Goal: Task Accomplishment & Management: Complete application form

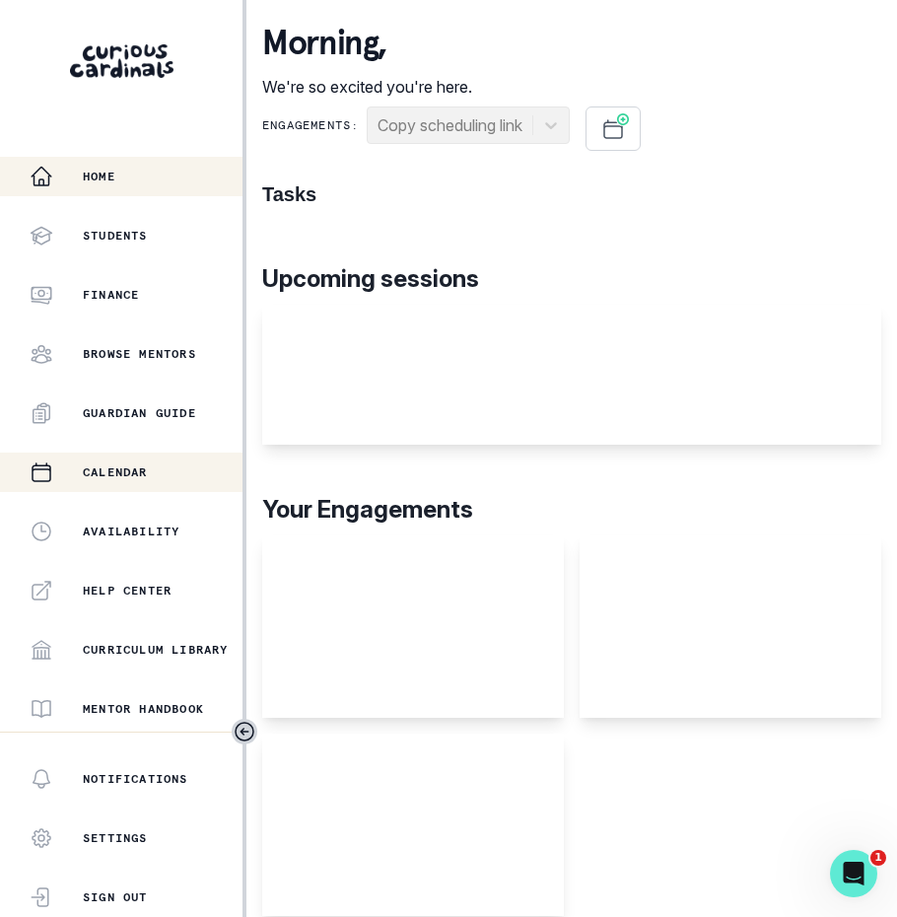
scroll to position [292, 0]
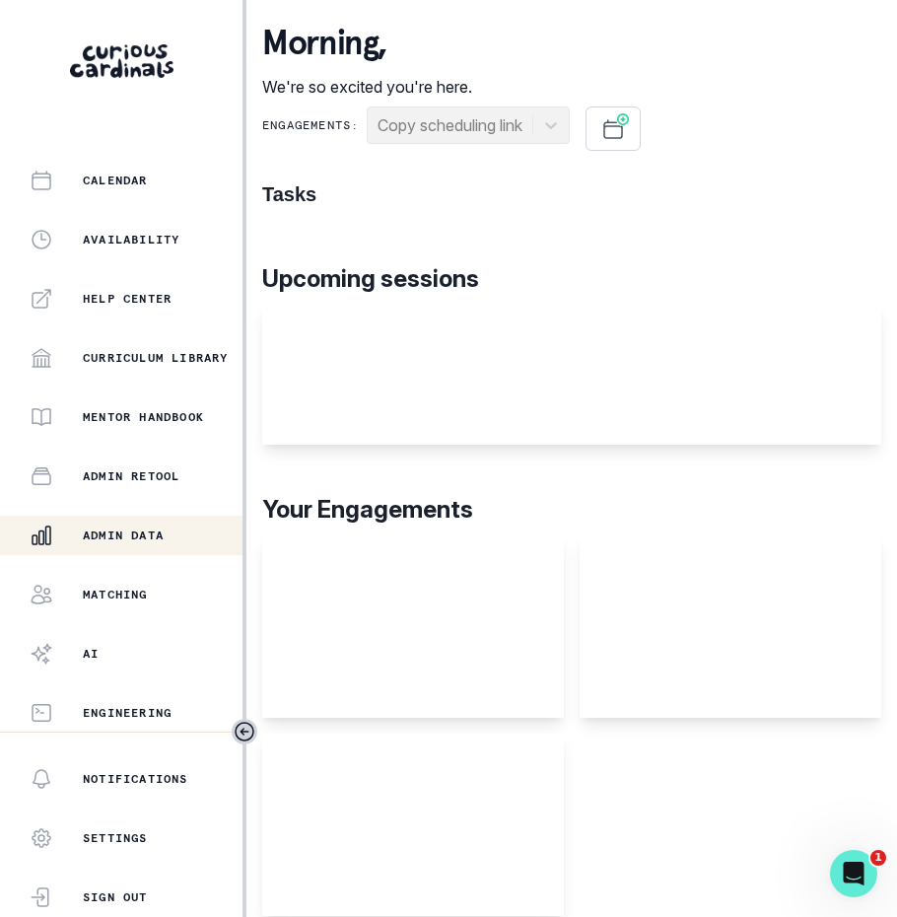
click at [134, 532] on p "Admin Data" at bounding box center [123, 536] width 81 height 16
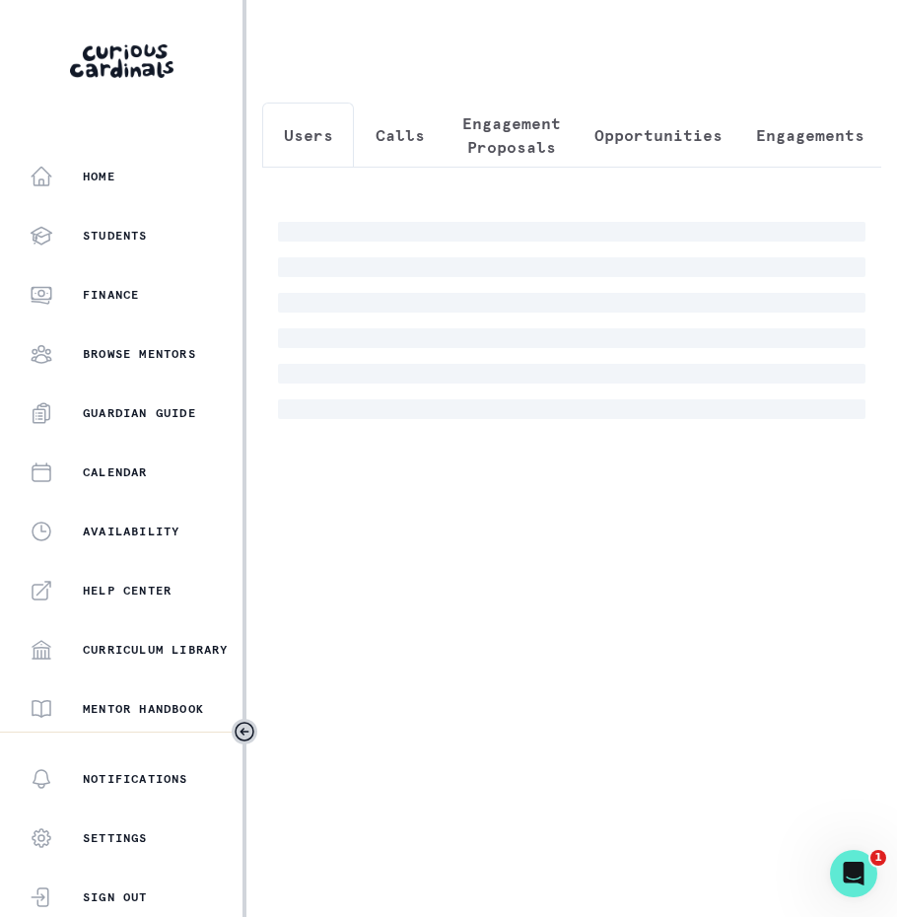
click at [489, 148] on p "Engagement Proposals" at bounding box center [511, 134] width 99 height 47
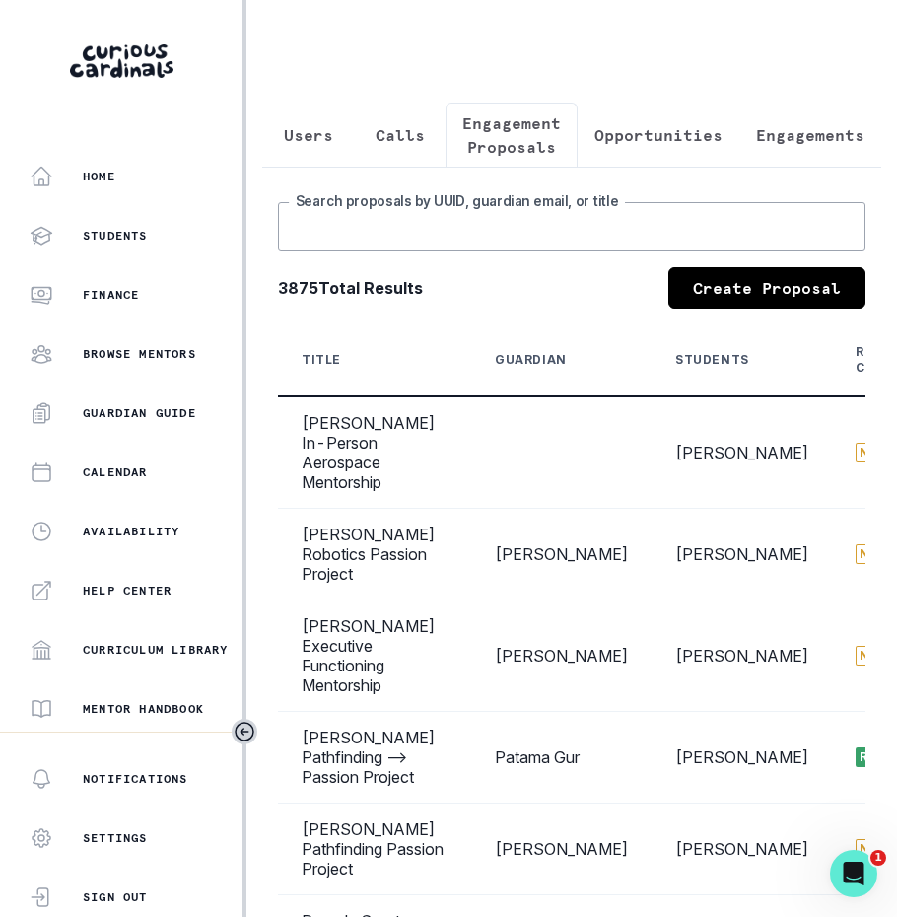
click at [497, 221] on input "Search proposals by UUID, guardian email, or title" at bounding box center [572, 226] width 588 height 49
type input "aahana"
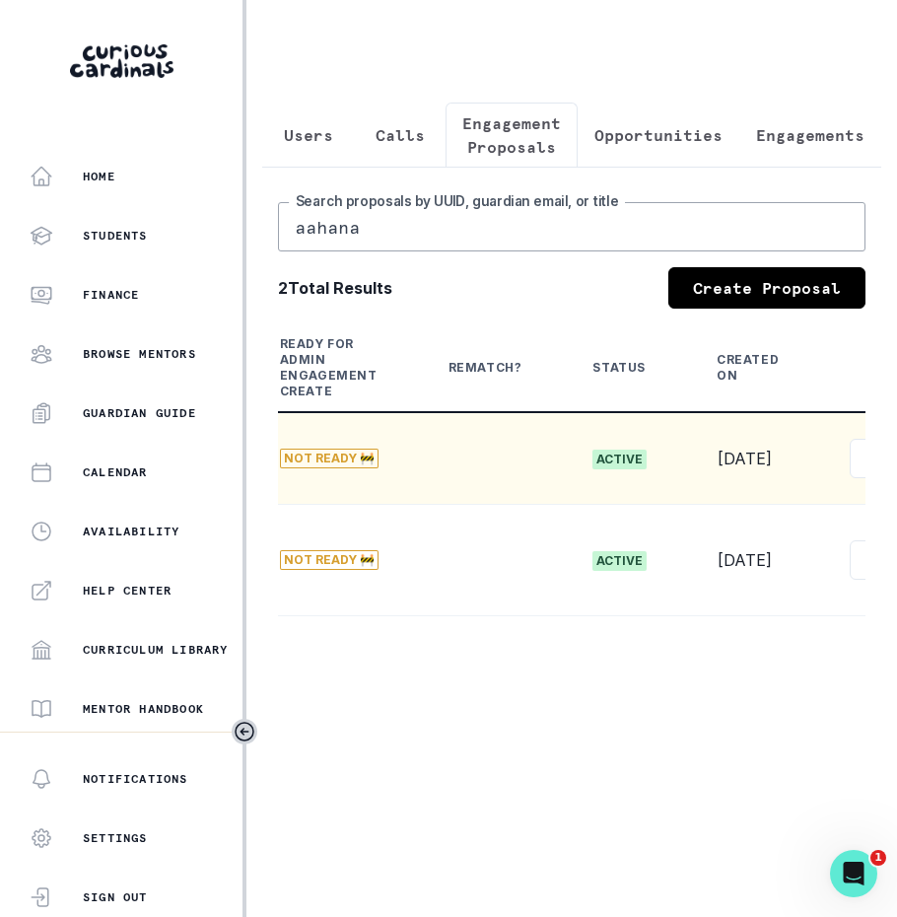
scroll to position [0, 715]
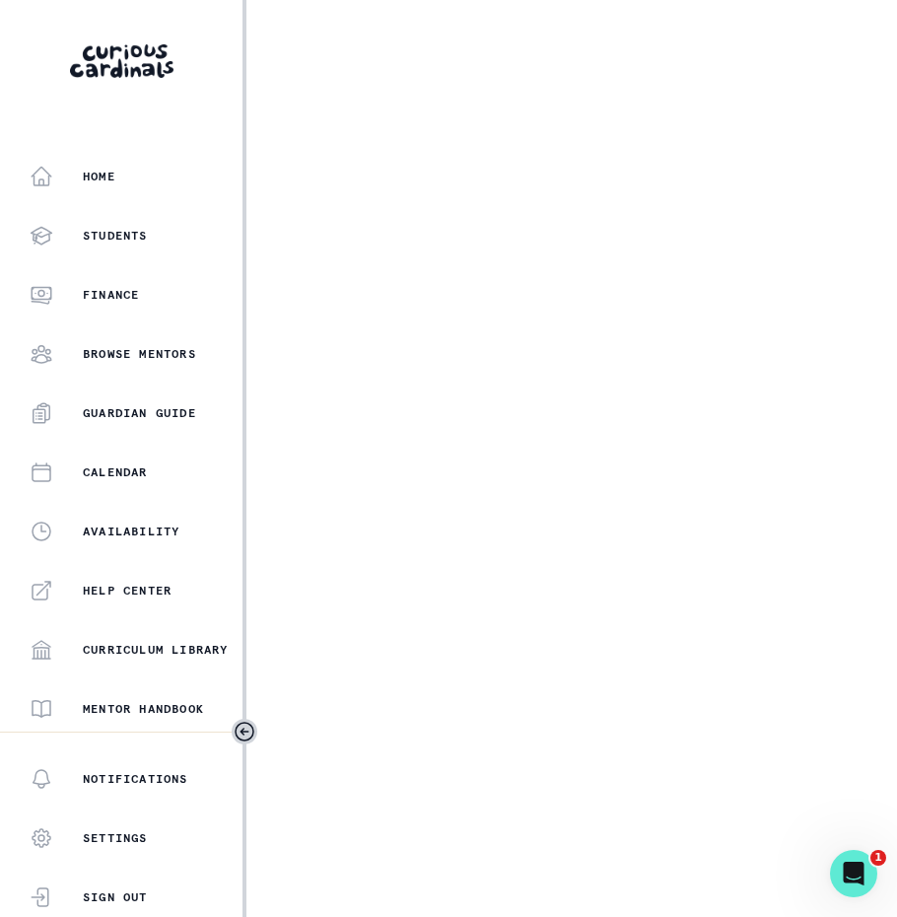
select select "17faa8e4-2b0e-4aee-abf5-4da8e9d87f5d"
select select "d5b009be-c445-49db-99e0-164e2303d6fa"
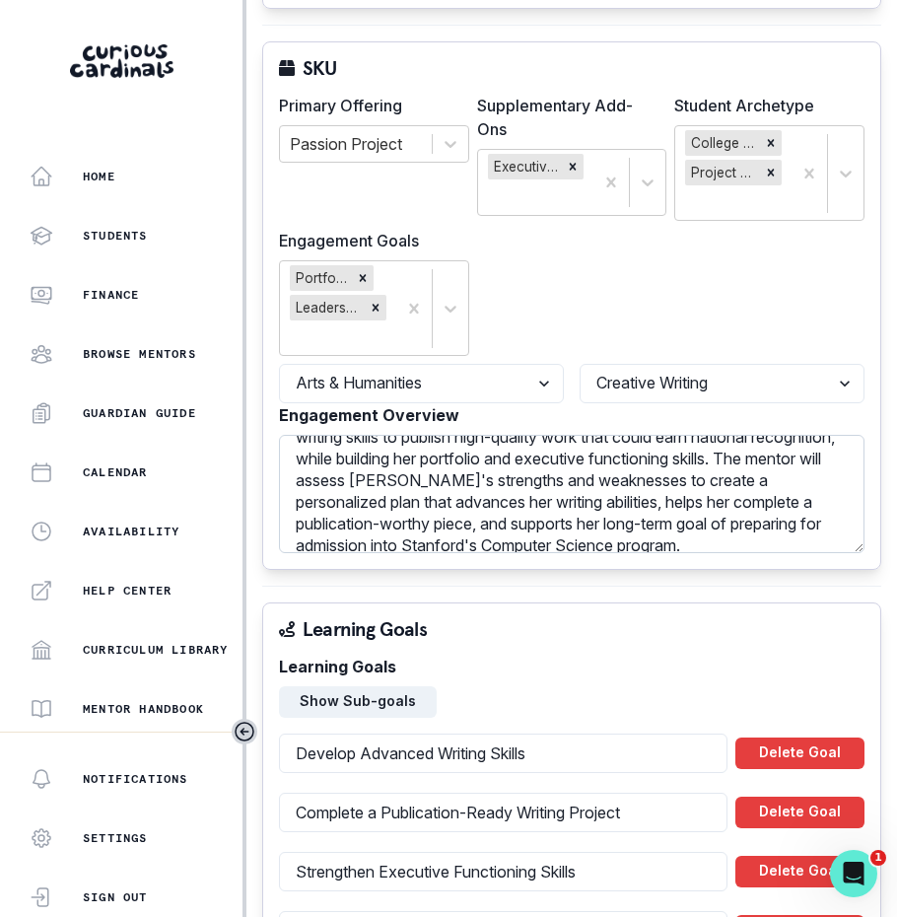
scroll to position [50, 0]
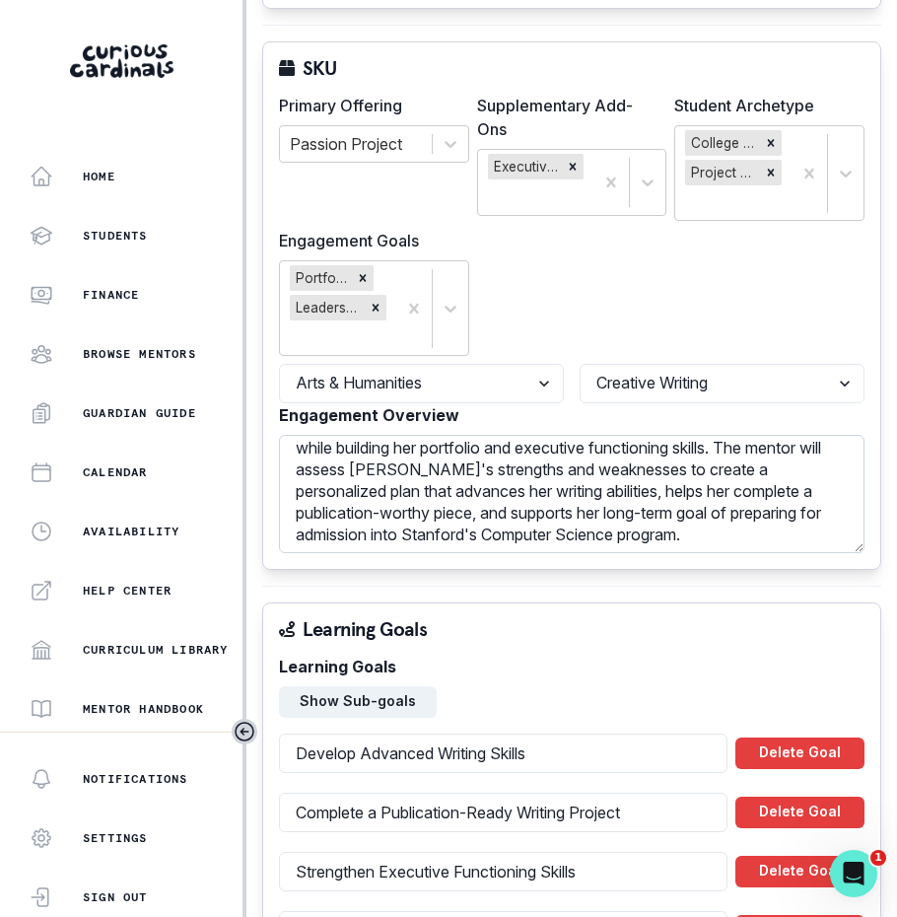
click at [639, 465] on textarea "This mentorship engagement will focus on developing [PERSON_NAME]'s writing ski…" at bounding box center [572, 494] width 586 height 118
drag, startPoint x: 649, startPoint y: 465, endPoint x: 608, endPoint y: 483, distance: 44.2
click at [608, 483] on textarea "This mentorship engagement will focus on developing [PERSON_NAME]'s writing ski…" at bounding box center [572, 494] width 586 height 118
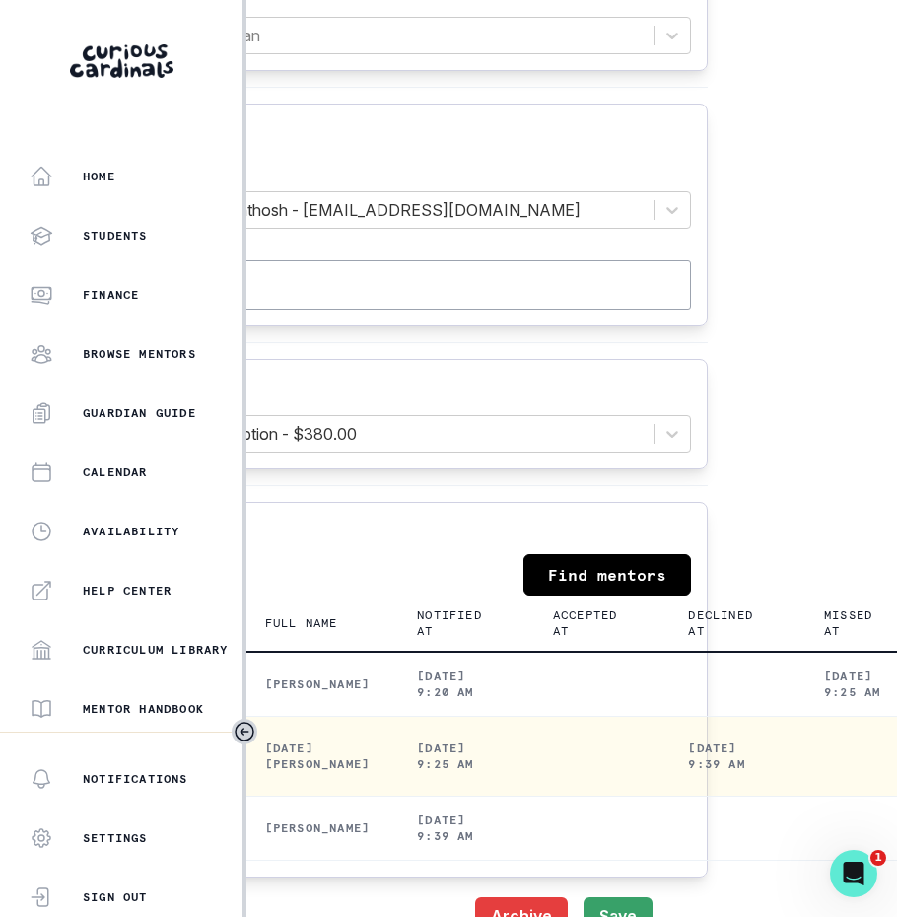
scroll to position [2231, 108]
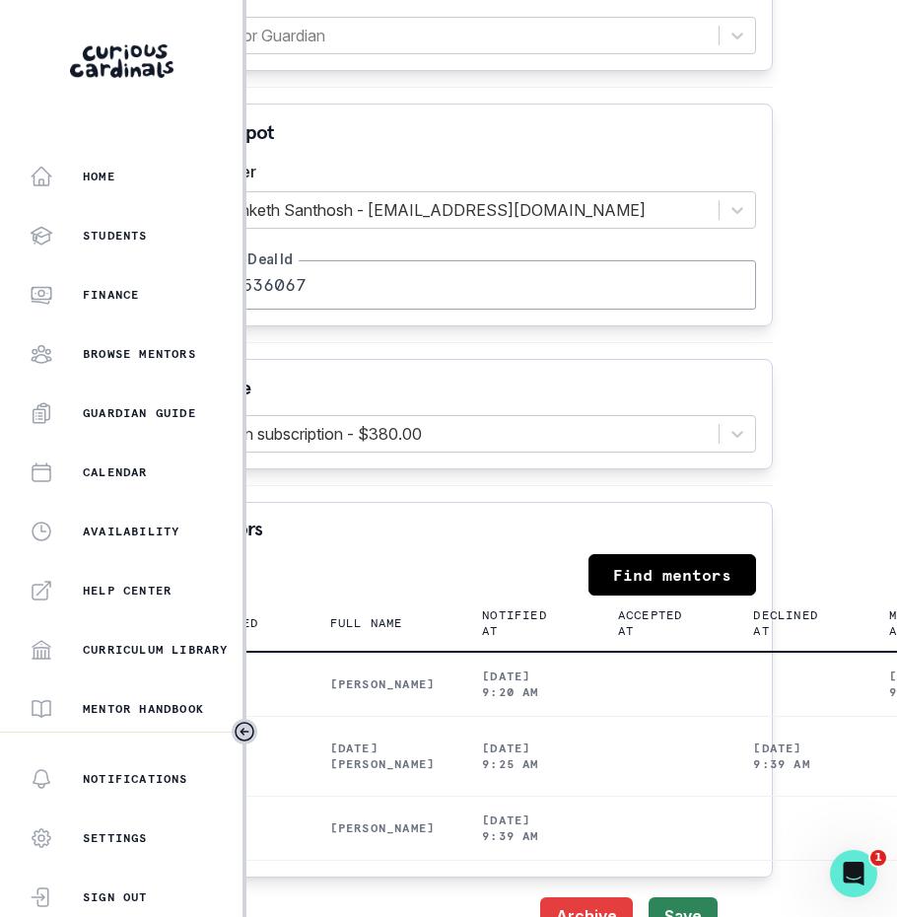
type textarea "This mentorship engagement will focus on developing [PERSON_NAME]'s writing ski…"
click at [696, 897] on button "Save" at bounding box center [683, 916] width 69 height 39
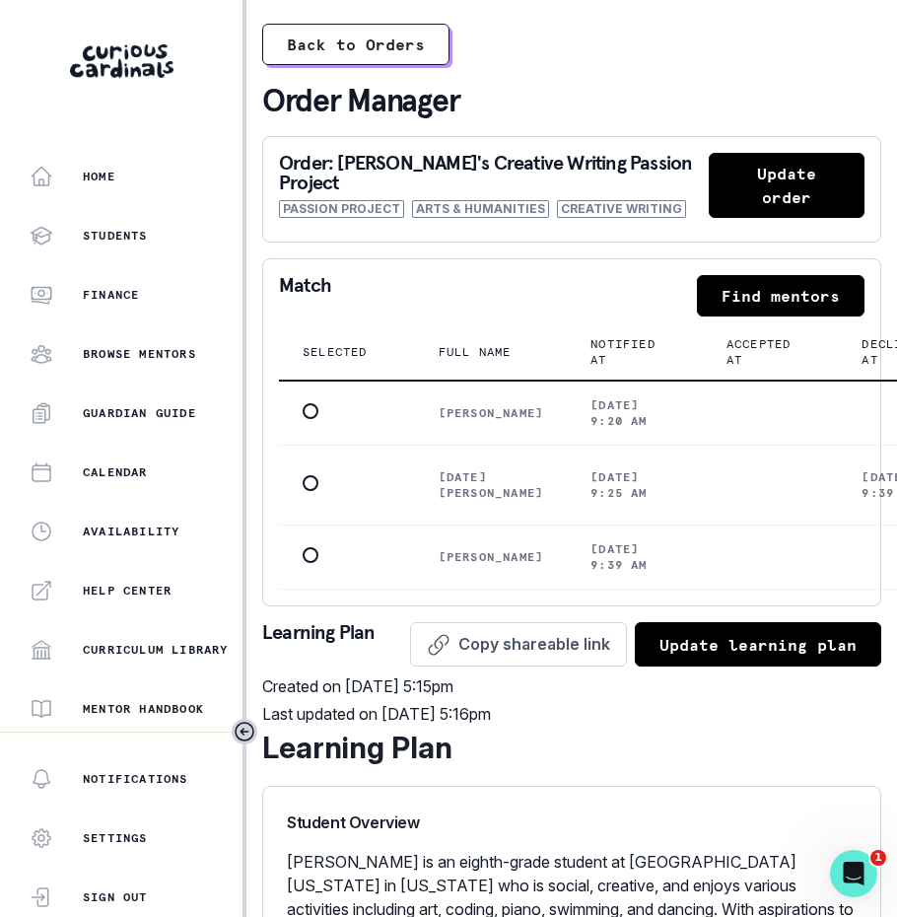
scroll to position [292, 0]
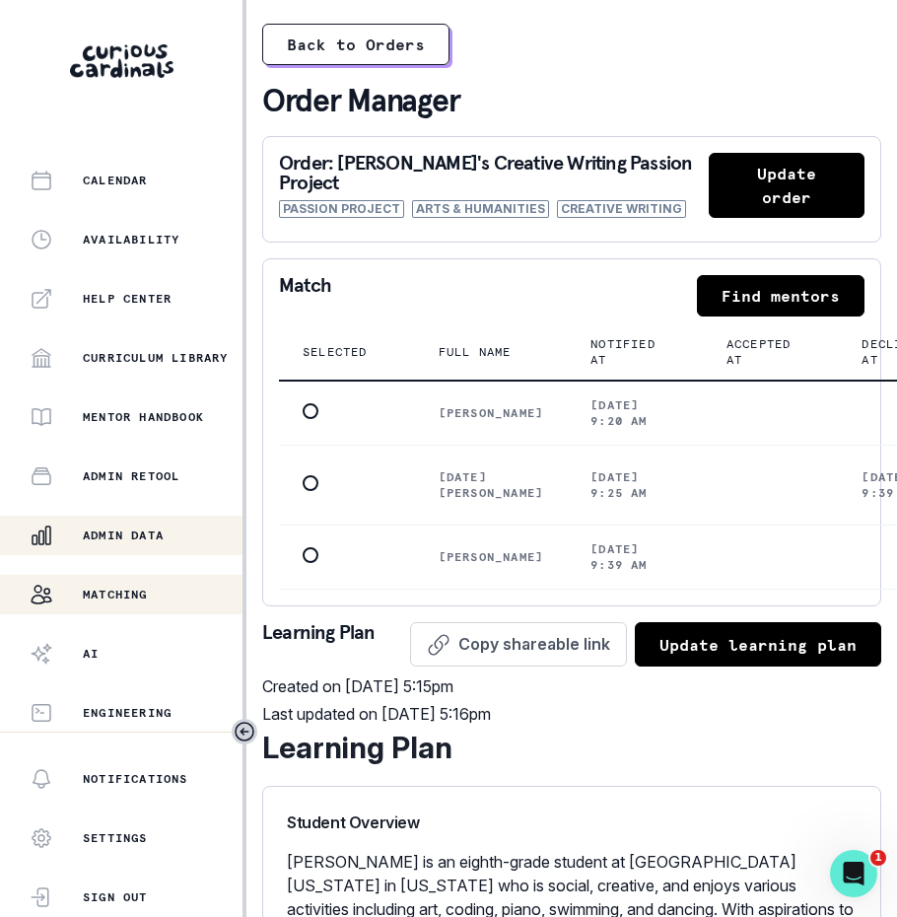
click at [123, 603] on div "Matching" at bounding box center [136, 595] width 213 height 24
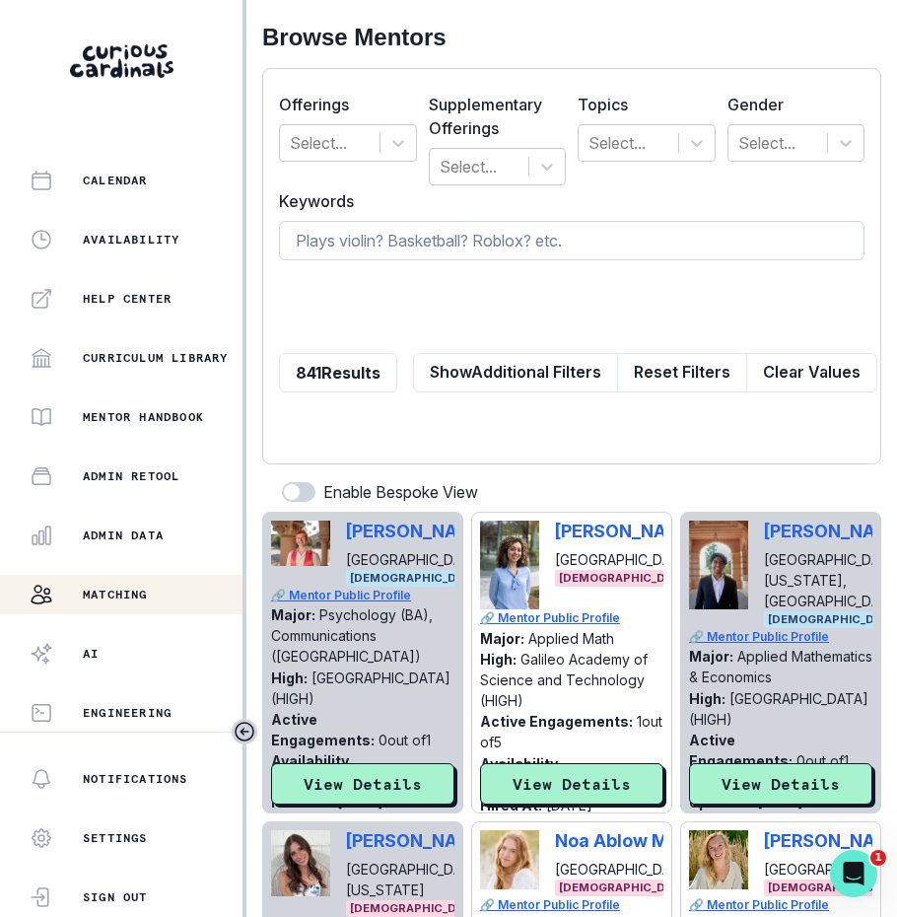
click at [550, 246] on input at bounding box center [572, 240] width 586 height 39
type input "grace sc"
